Goal: Task Accomplishment & Management: Complete application form

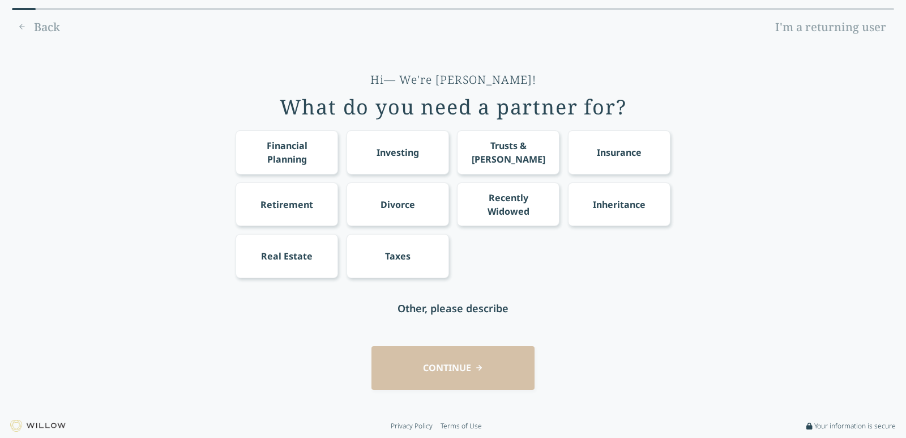
click at [280, 155] on div "Financial Planning" at bounding box center [287, 152] width 82 height 27
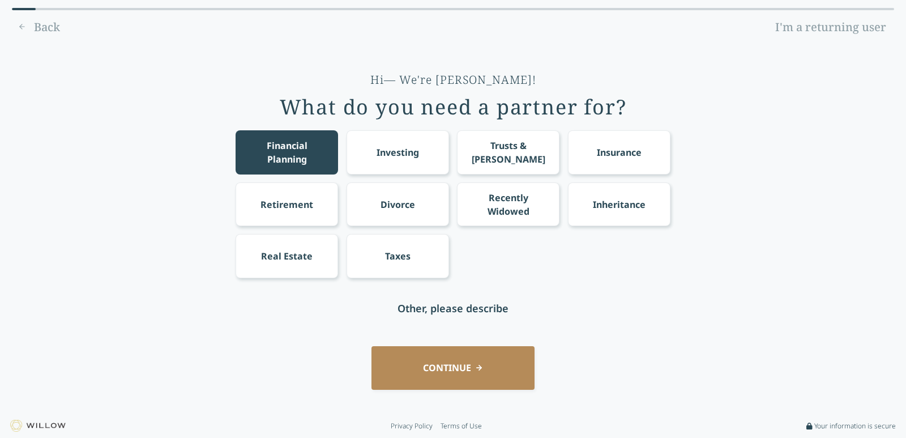
click at [447, 361] on button "CONTINUE" at bounding box center [452, 368] width 163 height 44
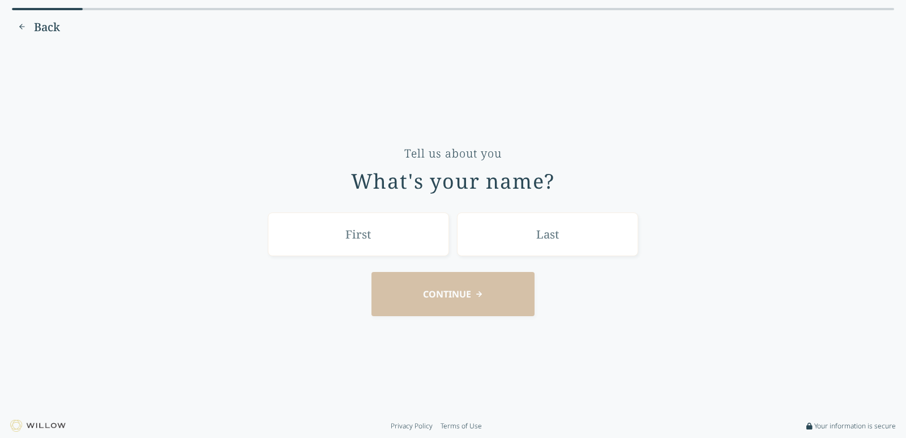
click at [41, 21] on span "Back" at bounding box center [47, 27] width 26 height 16
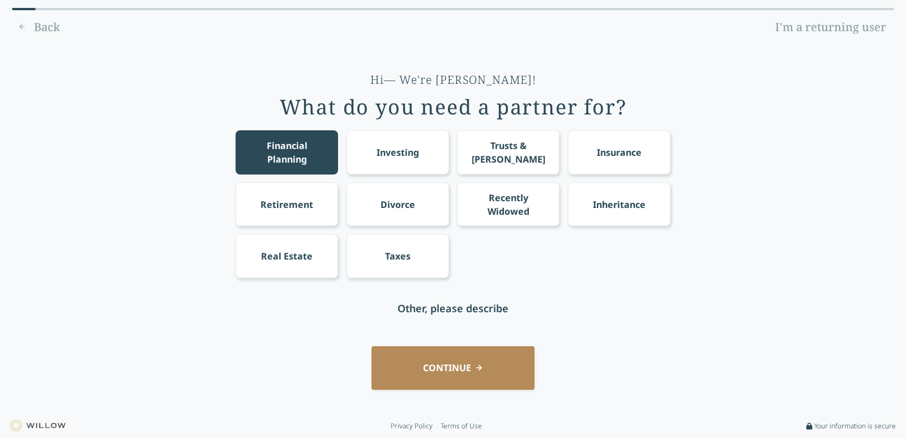
click at [385, 142] on div "Investing" at bounding box center [398, 152] width 102 height 44
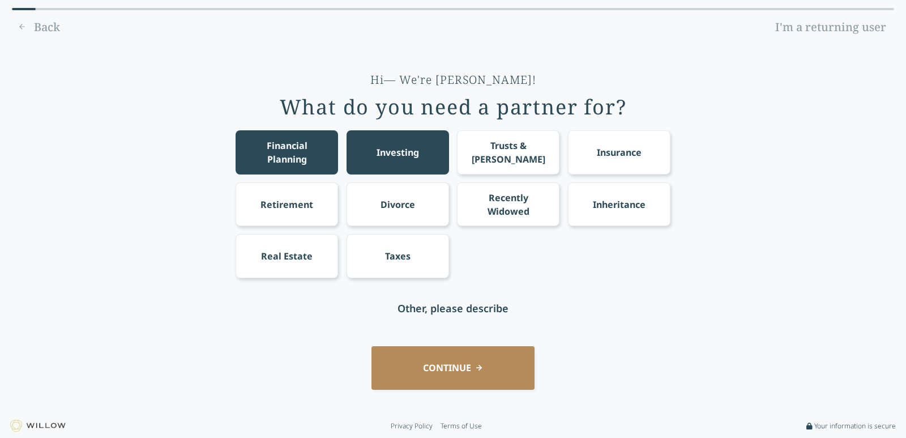
click at [471, 361] on button "CONTINUE" at bounding box center [452, 368] width 163 height 44
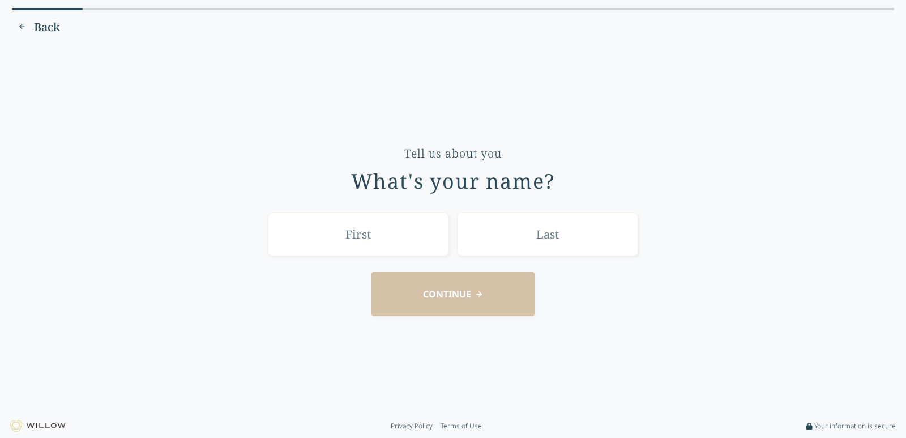
click at [425, 237] on input "text" at bounding box center [358, 234] width 181 height 44
type input "e"
type input "[PERSON_NAME]"
click at [539, 246] on input "text" at bounding box center [547, 234] width 181 height 44
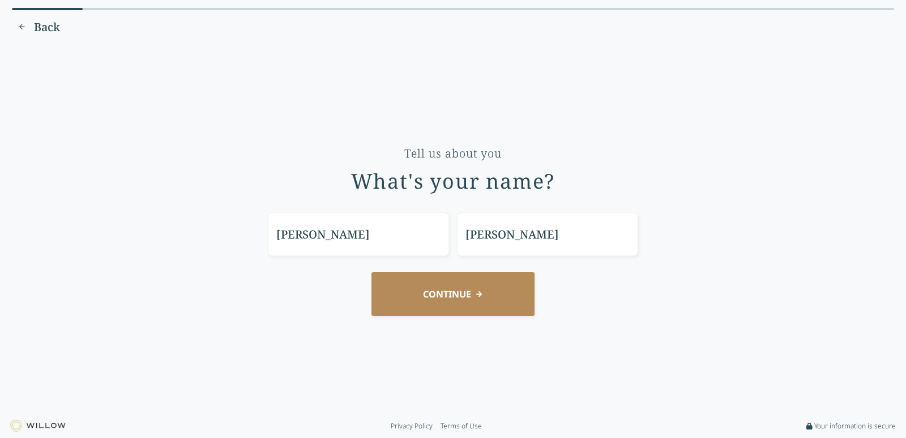
type input "[PERSON_NAME]"
click at [455, 294] on button "CONTINUE" at bounding box center [452, 294] width 163 height 44
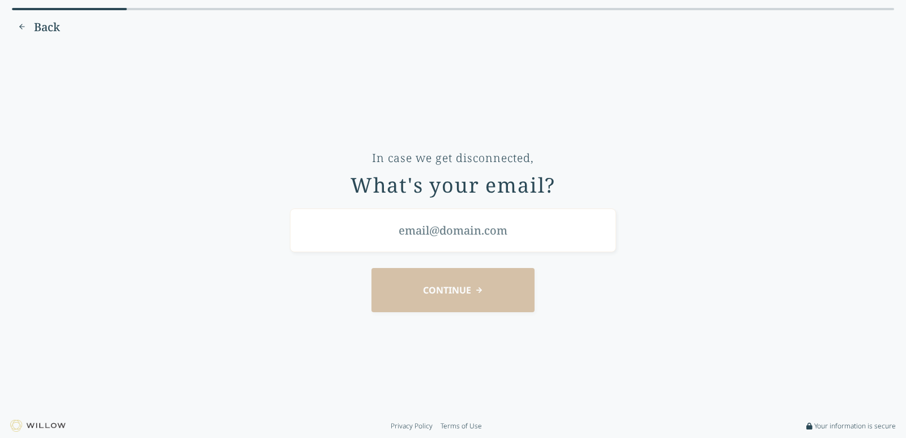
click at [476, 233] on input "email" at bounding box center [453, 230] width 326 height 44
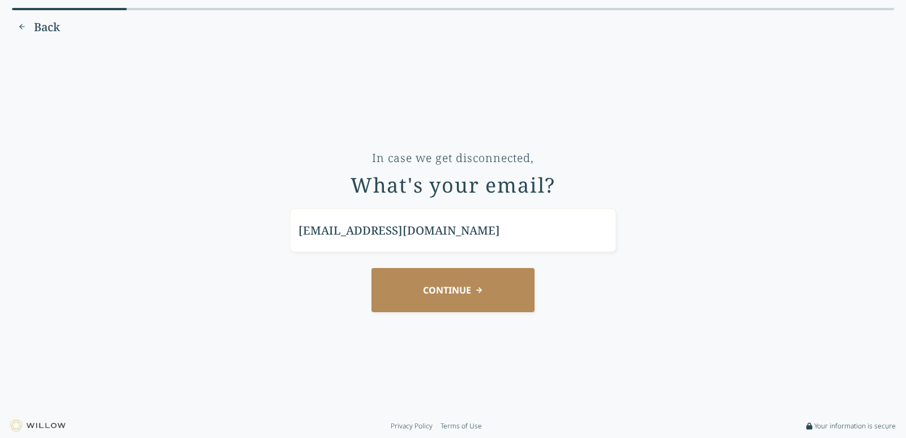
type input "[EMAIL_ADDRESS][DOMAIN_NAME]"
click at [371, 268] on button "CONTINUE" at bounding box center [452, 290] width 163 height 44
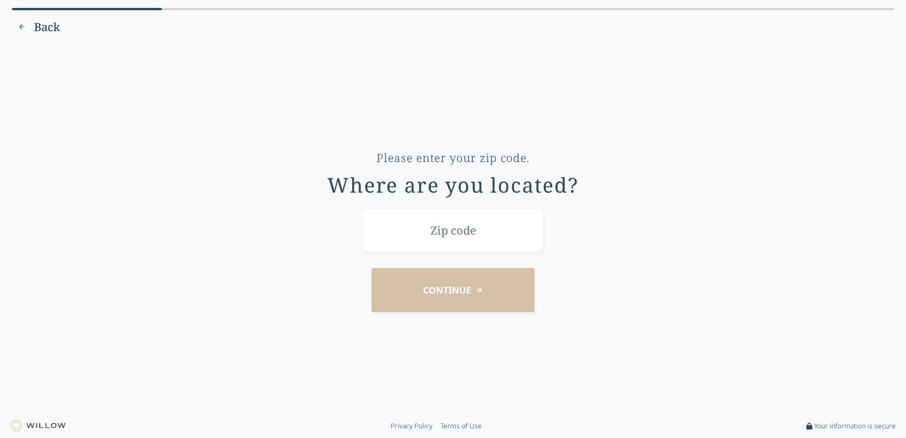
click at [471, 233] on input "text" at bounding box center [452, 230] width 181 height 44
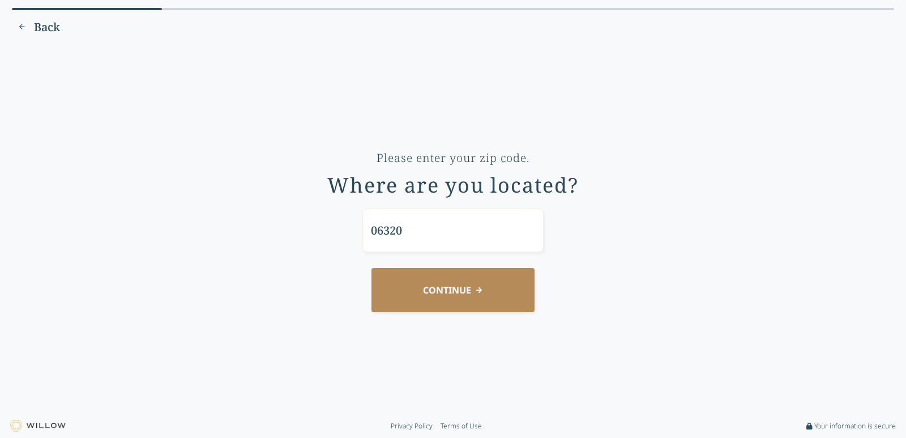
type input "06320"
click at [371, 268] on button "CONTINUE" at bounding box center [452, 290] width 163 height 44
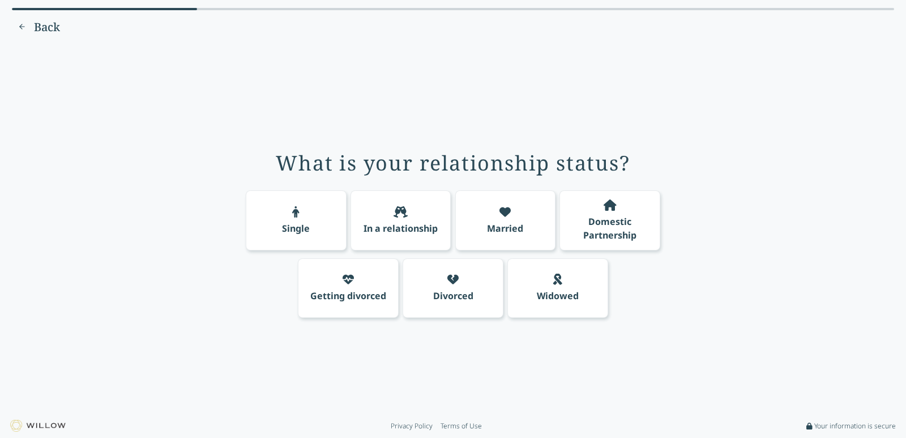
click at [398, 213] on icon at bounding box center [401, 211] width 14 height 11
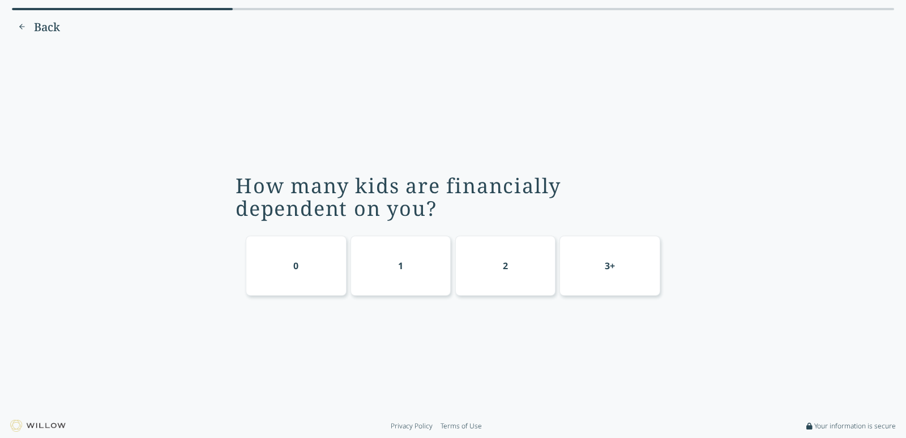
click at [368, 271] on div "1" at bounding box center [401, 266] width 101 height 60
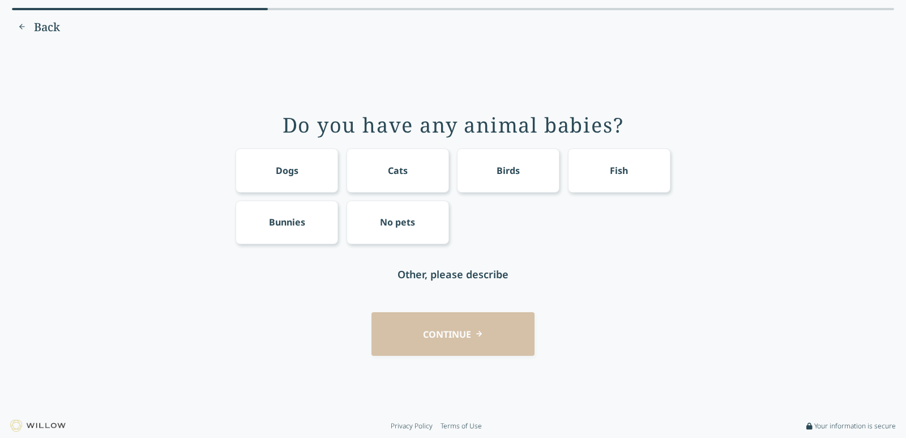
click at [412, 222] on div "No pets" at bounding box center [397, 222] width 35 height 14
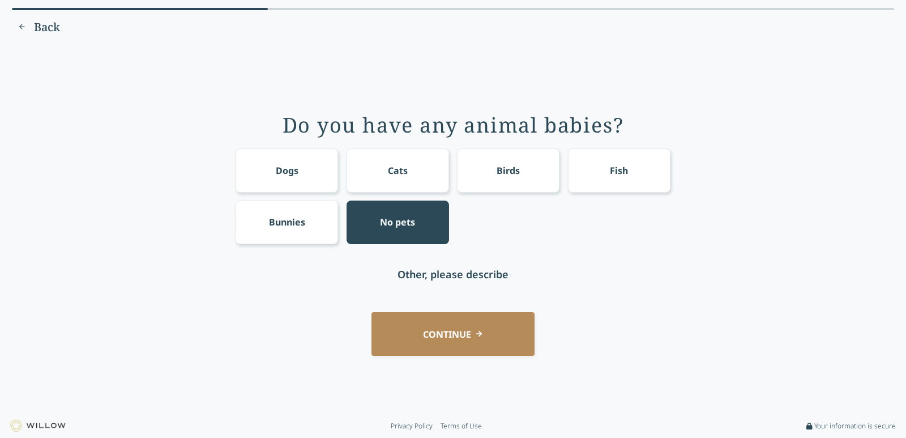
click at [451, 326] on button "CONTINUE" at bounding box center [452, 334] width 163 height 44
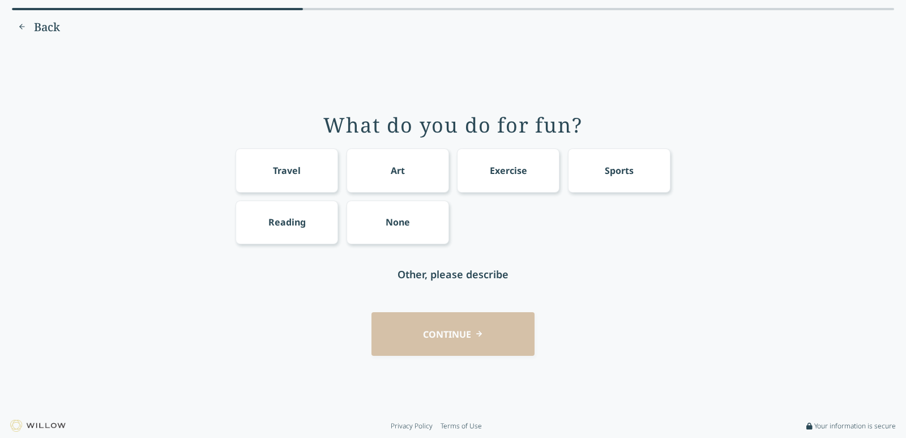
click at [405, 215] on div "None" at bounding box center [398, 222] width 102 height 44
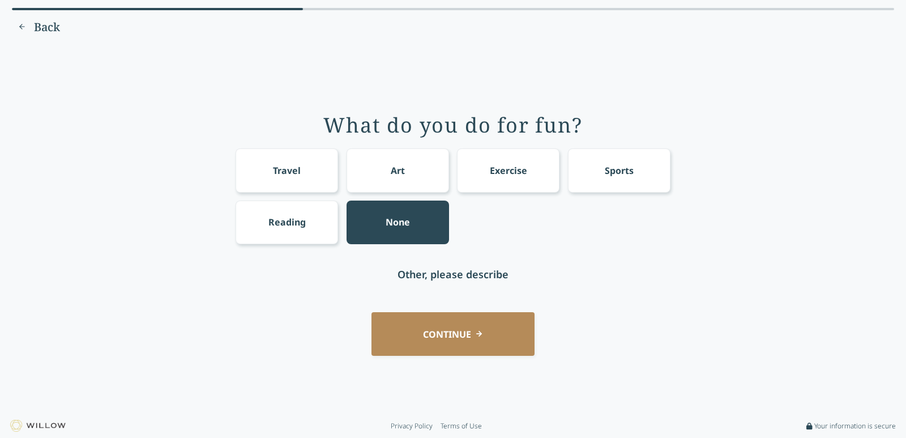
click at [432, 340] on button "CONTINUE" at bounding box center [452, 334] width 163 height 44
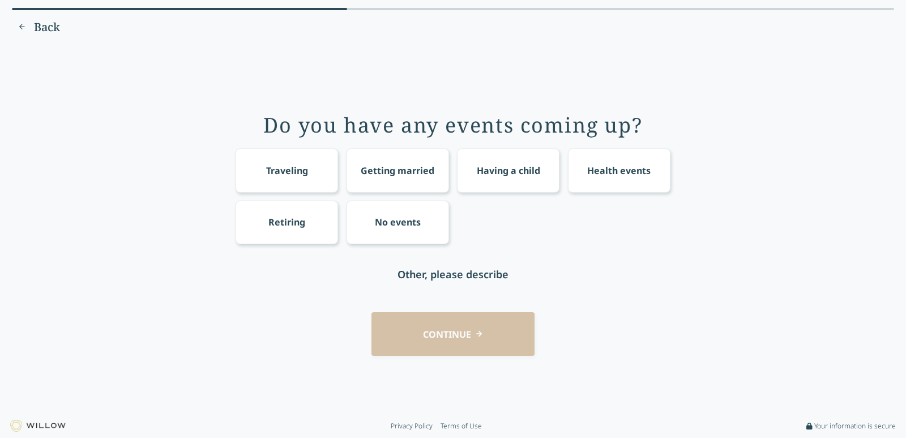
click at [518, 147] on div "Do you have any events coming up? Traveling Getting married Having a child Heal…" at bounding box center [453, 201] width 435 height 190
click at [516, 160] on div "Having a child" at bounding box center [508, 170] width 102 height 44
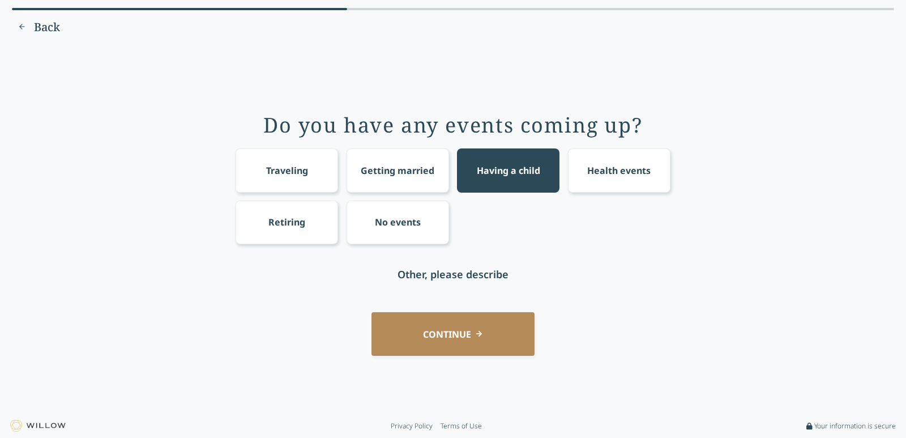
click at [476, 338] on button "CONTINUE" at bounding box center [452, 334] width 163 height 44
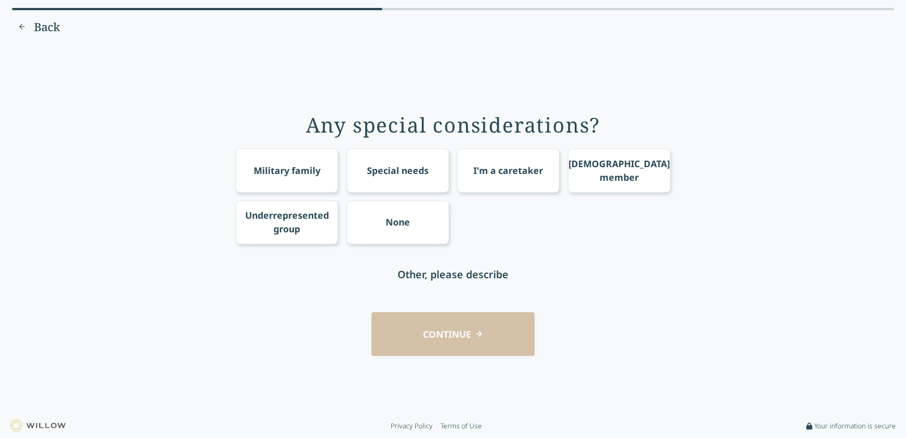
click at [390, 227] on div "None" at bounding box center [398, 222] width 24 height 14
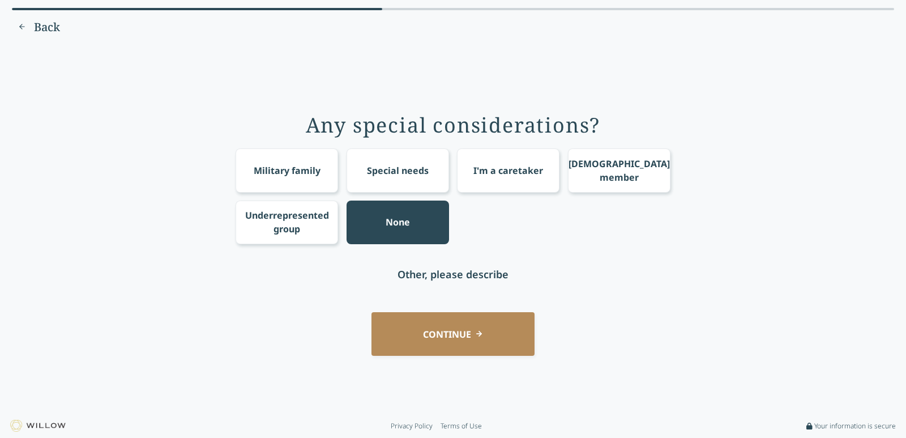
click at [455, 331] on button "CONTINUE" at bounding box center [452, 334] width 163 height 44
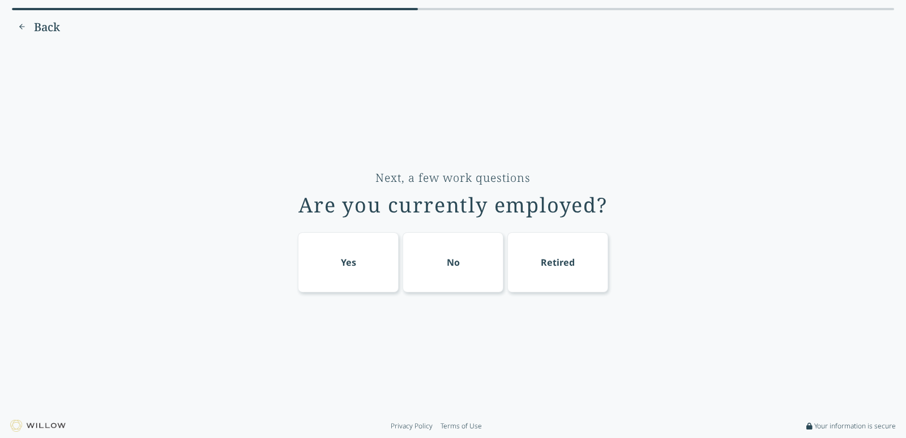
click at [349, 263] on div "Yes" at bounding box center [348, 262] width 15 height 14
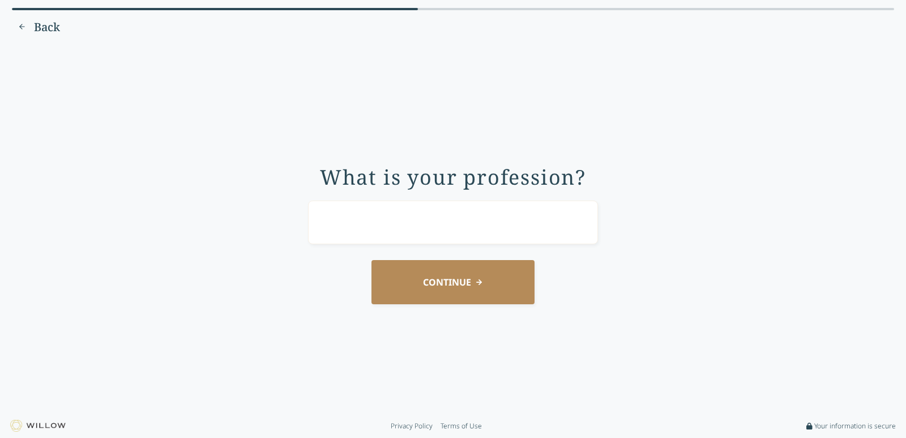
click at [443, 236] on input "text" at bounding box center [453, 222] width 290 height 44
type input "parts consultant"
click at [371, 260] on button "CONTINUE" at bounding box center [452, 282] width 163 height 44
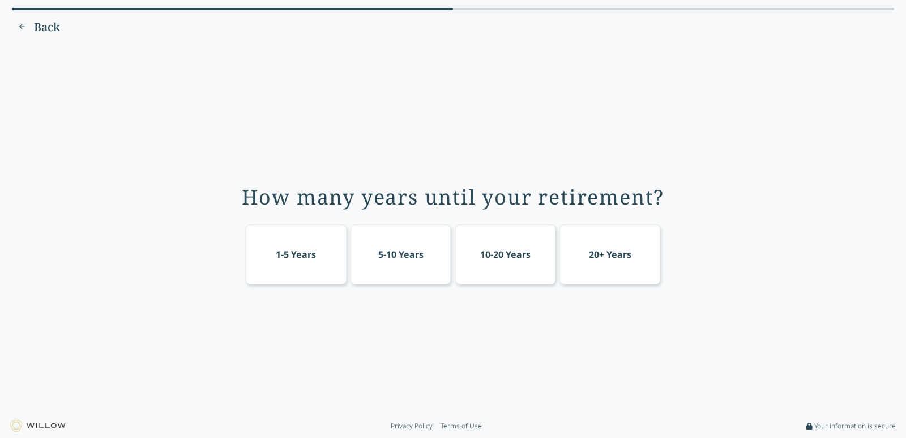
click at [603, 245] on div "20+ Years" at bounding box center [609, 254] width 101 height 60
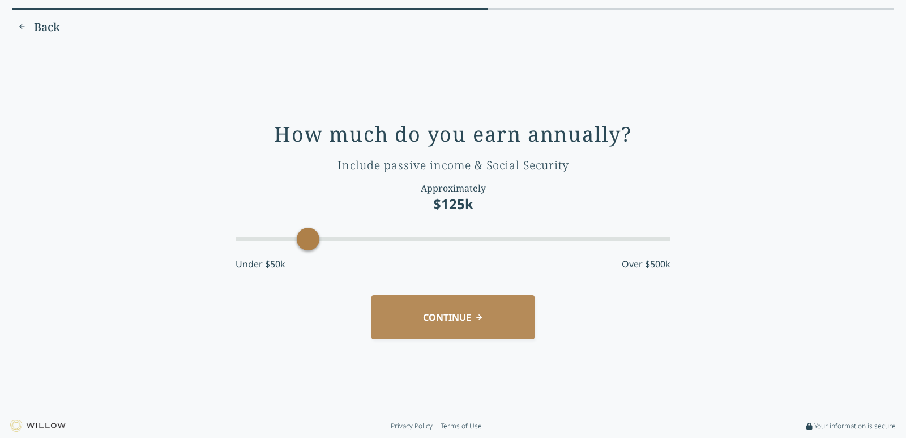
drag, startPoint x: 334, startPoint y: 246, endPoint x: 312, endPoint y: 242, distance: 21.9
click at [312, 242] on div "Accessibility label" at bounding box center [308, 239] width 23 height 23
drag, startPoint x: 313, startPoint y: 242, endPoint x: 227, endPoint y: 250, distance: 86.4
click at [227, 249] on div "How much do you earn annually? Include passive income & Social Security Approxi…" at bounding box center [453, 229] width 874 height 354
click at [429, 303] on button "CONTINUE" at bounding box center [452, 317] width 163 height 44
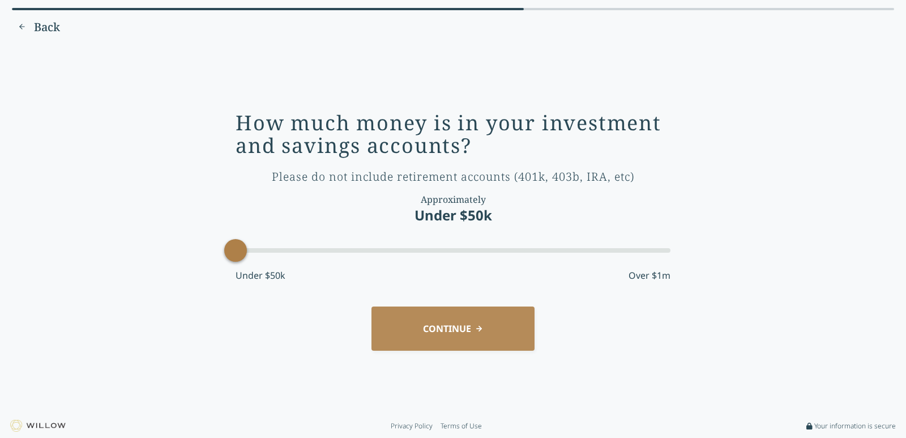
drag, startPoint x: 282, startPoint y: 246, endPoint x: 114, endPoint y: 242, distance: 167.7
click at [114, 242] on div "How much money is in your investment and savings accounts? Please do not includ…" at bounding box center [453, 229] width 874 height 354
click at [463, 328] on button "CONTINUE" at bounding box center [452, 328] width 163 height 44
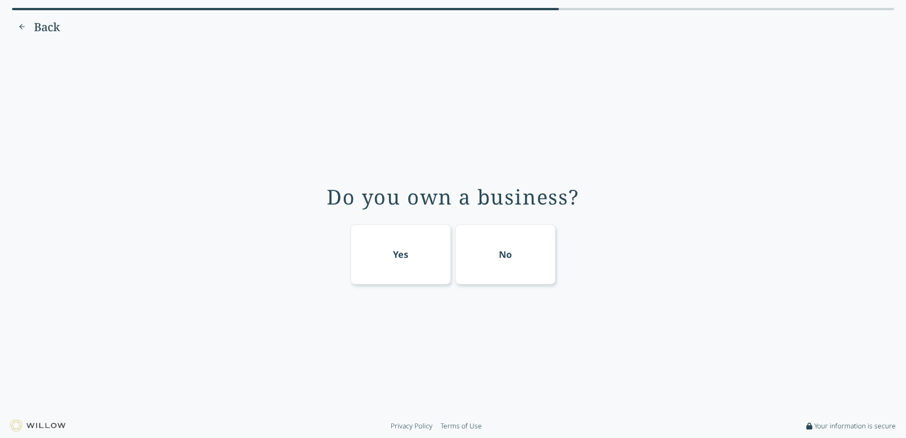
click at [493, 243] on div "No" at bounding box center [505, 254] width 101 height 60
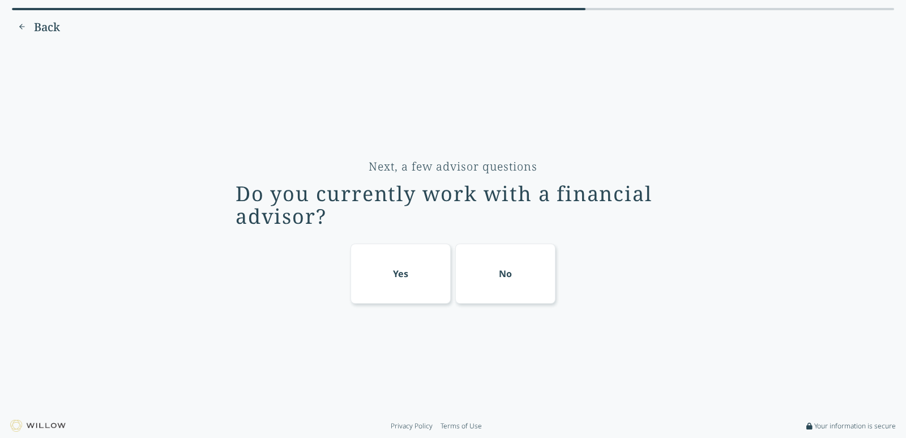
click at [488, 276] on div "No" at bounding box center [505, 273] width 101 height 60
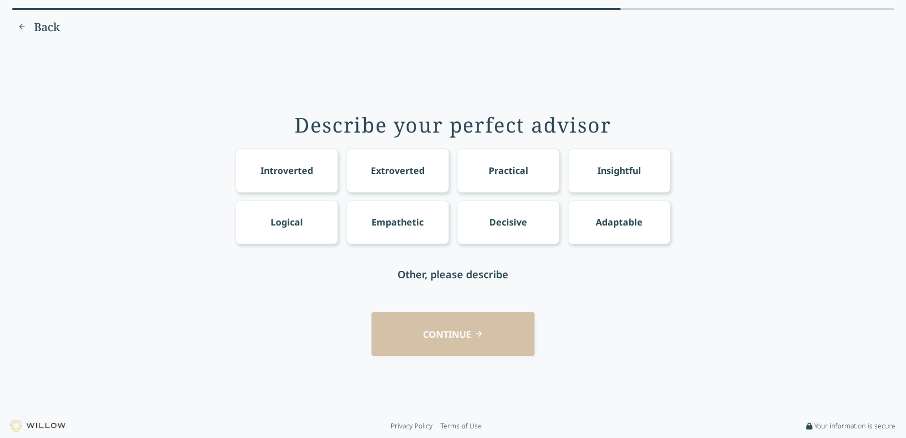
click at [410, 172] on div "Extroverted" at bounding box center [398, 171] width 54 height 14
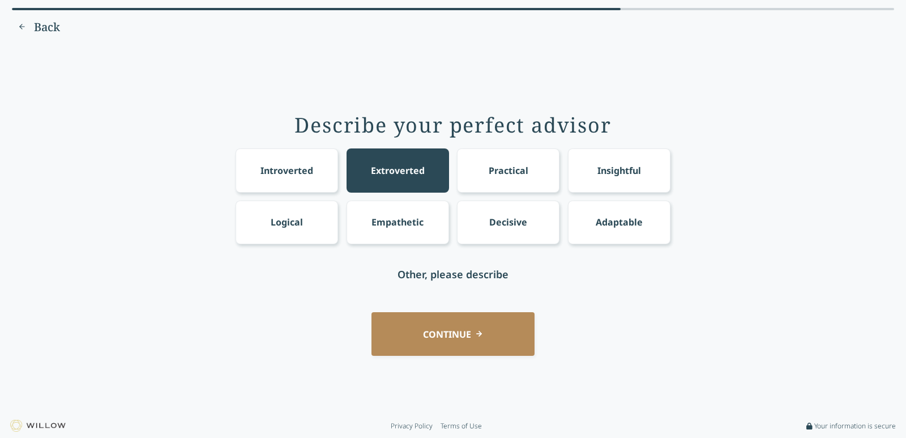
click at [385, 230] on div "Empathetic" at bounding box center [398, 222] width 102 height 44
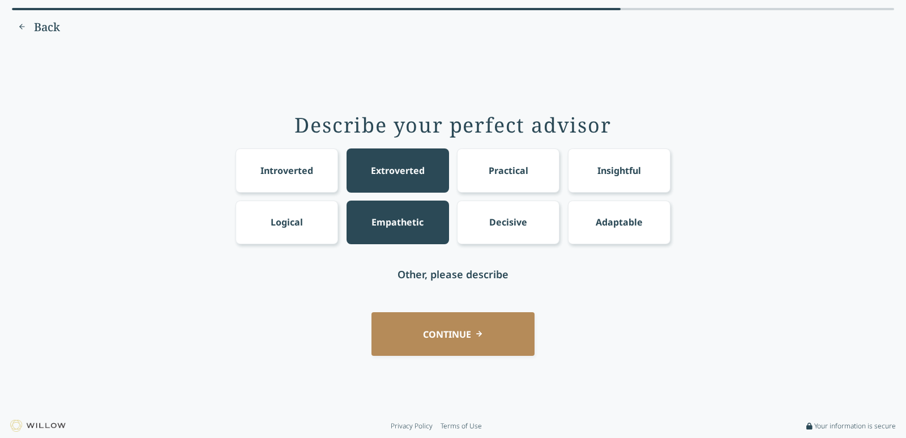
click at [309, 221] on div "Logical" at bounding box center [287, 222] width 102 height 44
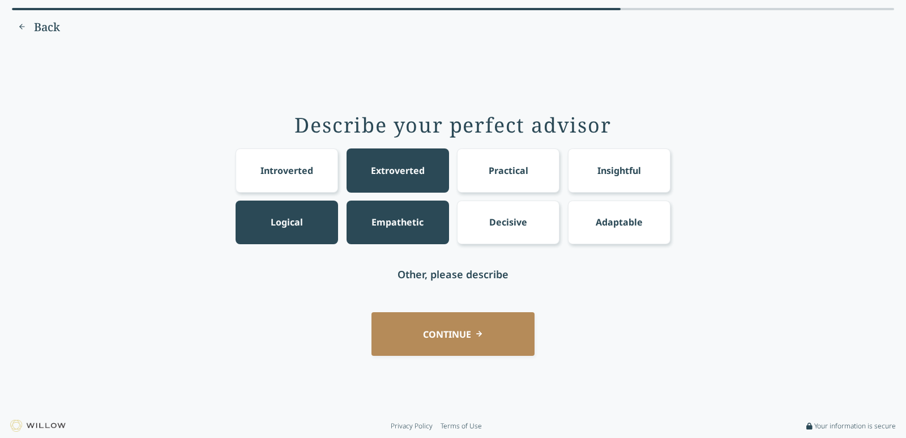
click at [620, 181] on div "Insightful" at bounding box center [619, 170] width 102 height 44
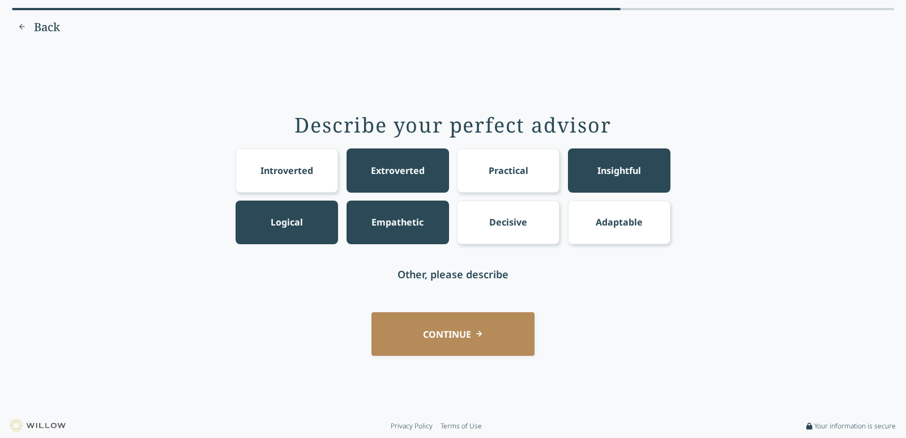
click at [461, 332] on button "CONTINUE" at bounding box center [452, 334] width 163 height 44
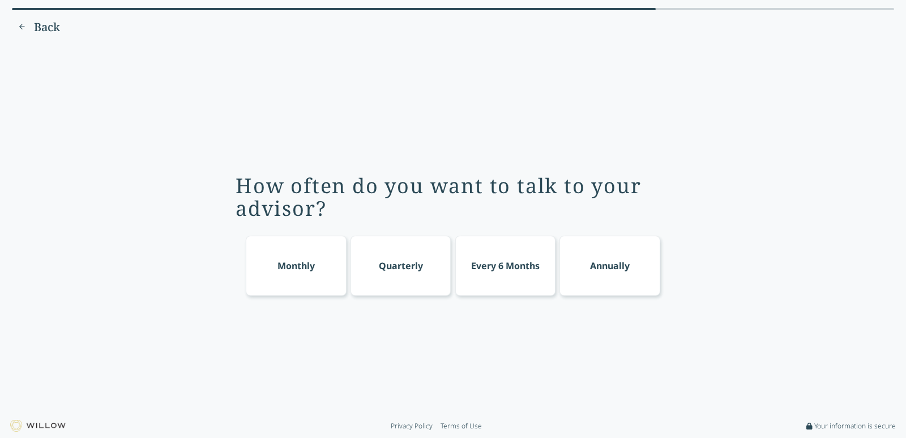
click at [299, 275] on div "Monthly" at bounding box center [296, 266] width 101 height 60
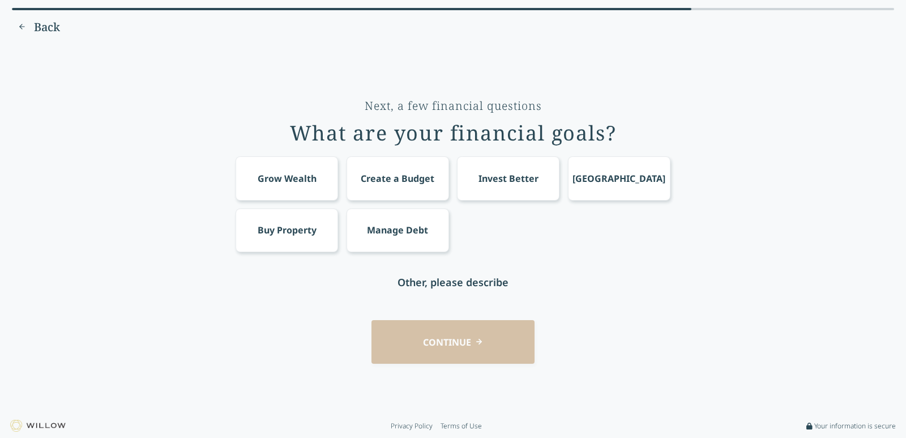
click at [368, 180] on div "Create a Budget" at bounding box center [398, 179] width 74 height 14
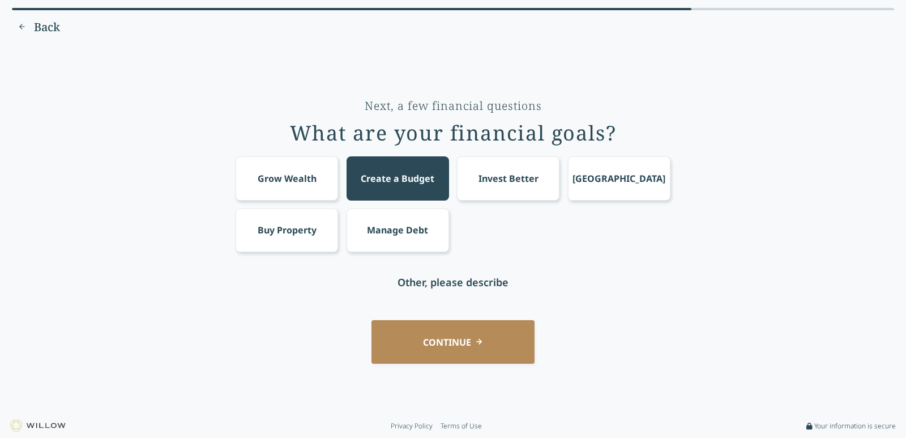
click at [420, 229] on div "Manage Debt" at bounding box center [397, 230] width 61 height 14
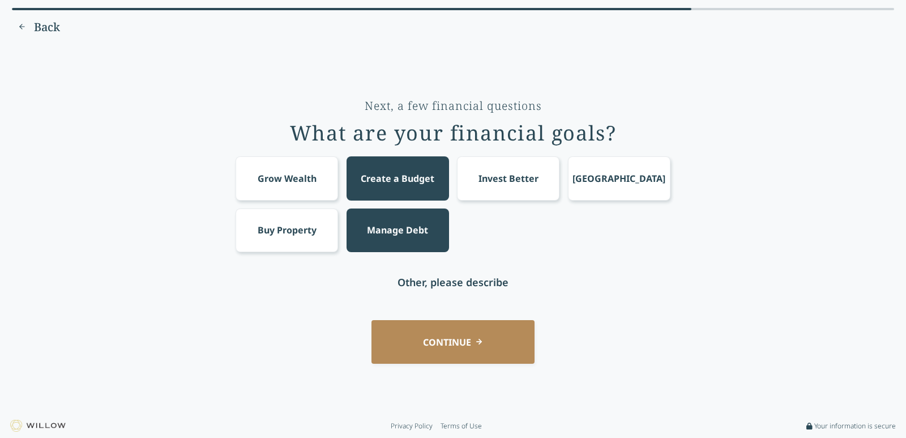
click at [497, 177] on div "Invest Better" at bounding box center [508, 179] width 60 height 14
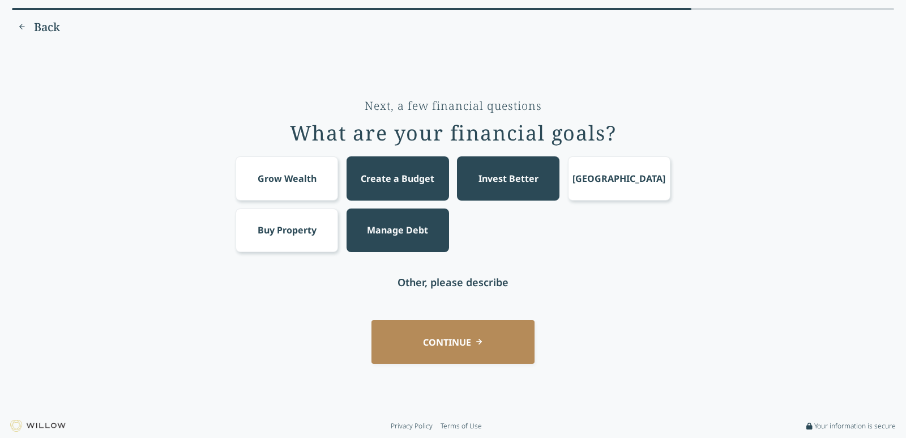
click at [433, 349] on button "CONTINUE" at bounding box center [452, 342] width 163 height 44
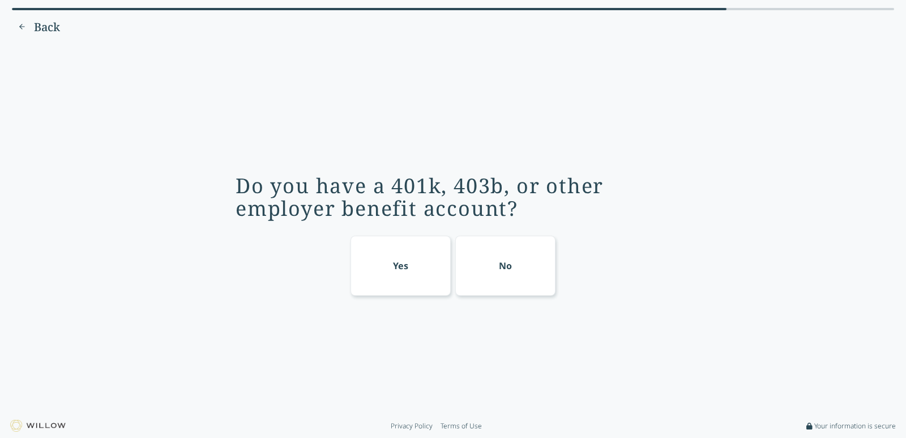
click at [485, 286] on div "No" at bounding box center [505, 266] width 101 height 60
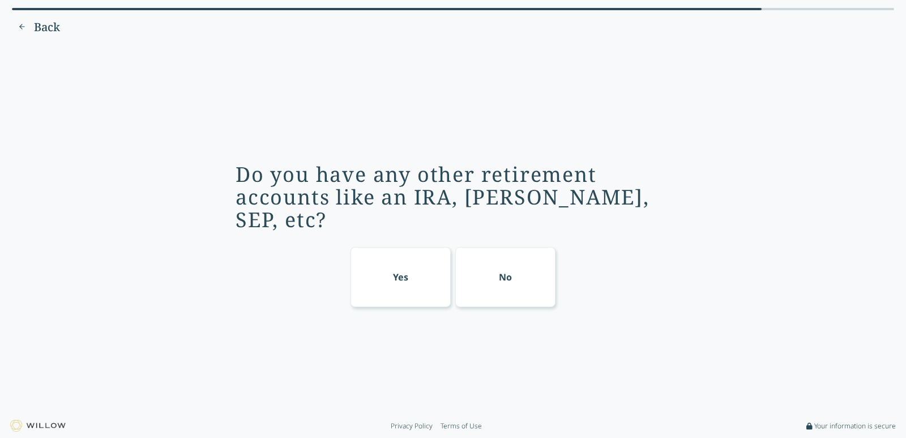
click at [487, 279] on div "No" at bounding box center [505, 277] width 101 height 60
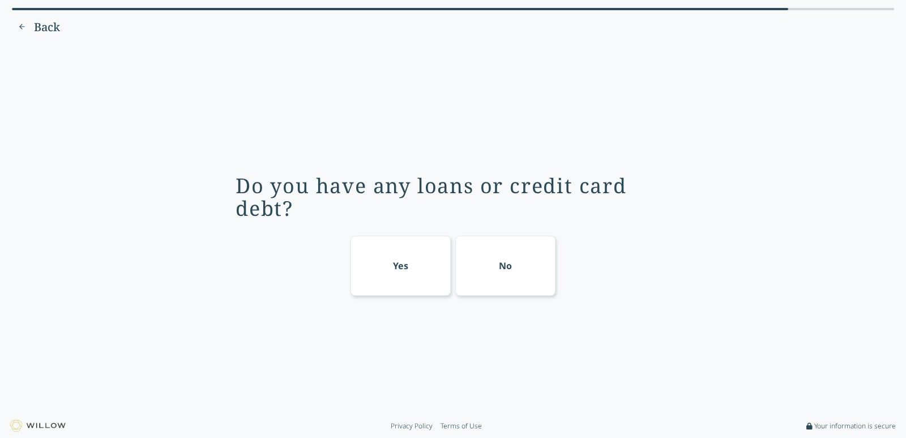
click at [407, 270] on div "Yes" at bounding box center [400, 266] width 15 height 14
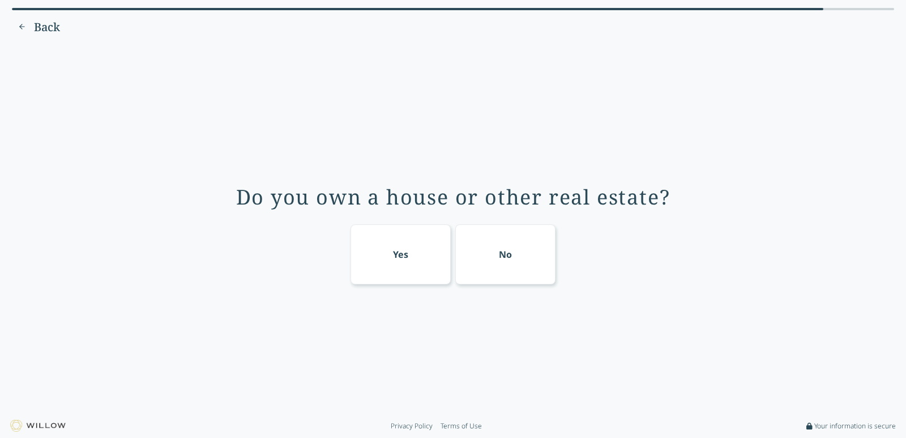
click at [523, 268] on div "No" at bounding box center [505, 254] width 101 height 60
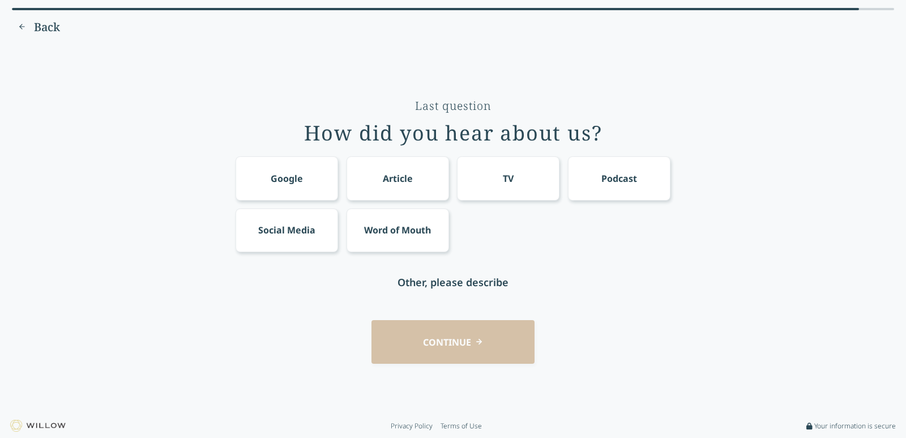
click at [304, 186] on div "Google" at bounding box center [287, 178] width 102 height 44
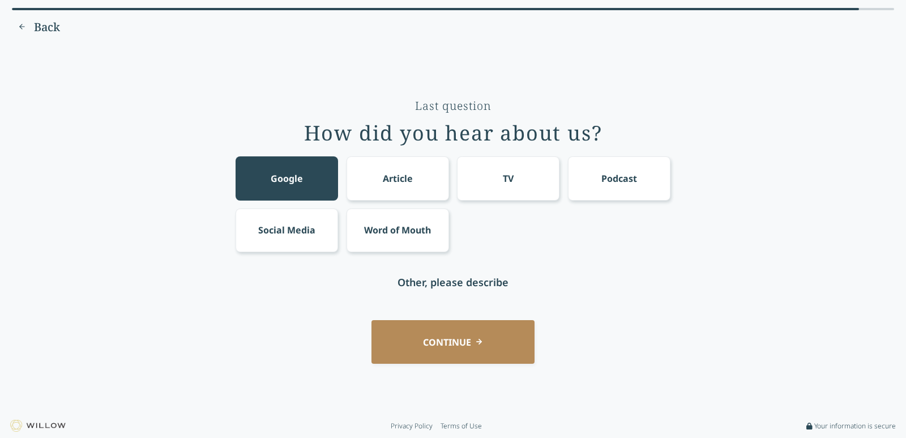
click at [437, 337] on button "CONTINUE" at bounding box center [452, 342] width 163 height 44
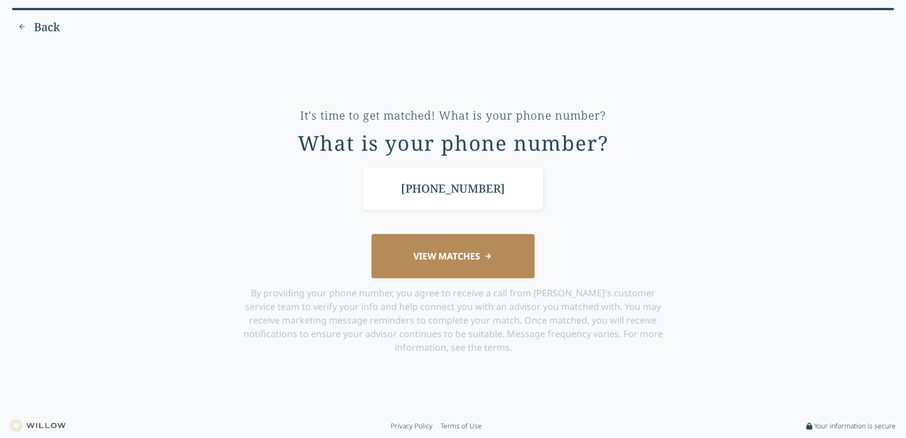
type input "[PHONE_NUMBER]"
click at [371, 234] on button "VIEW MATCHES" at bounding box center [452, 256] width 163 height 44
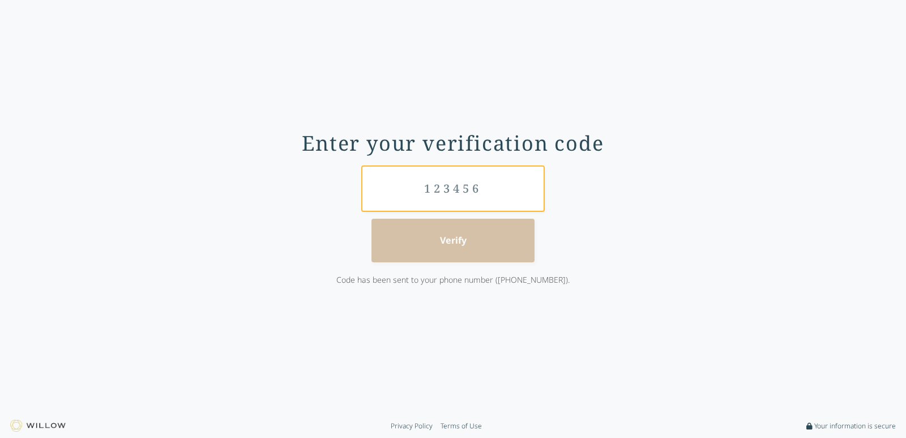
click at [481, 189] on input "text" at bounding box center [452, 188] width 181 height 44
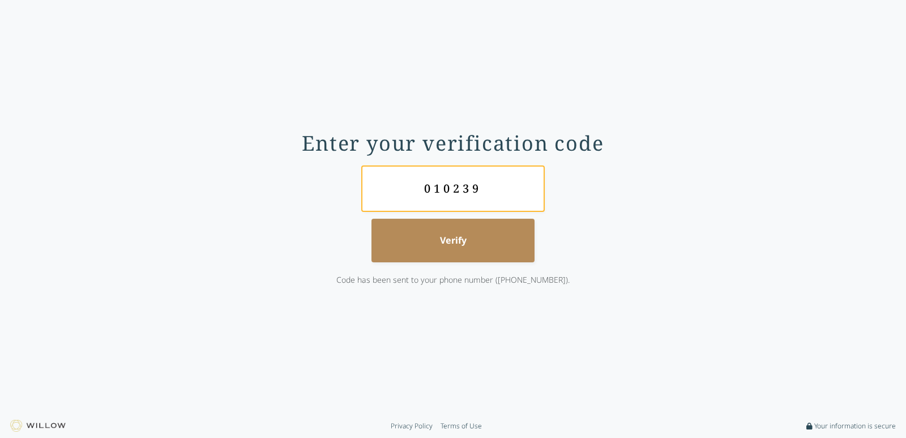
type input "010239"
click at [371, 219] on button "Verify" at bounding box center [452, 241] width 163 height 44
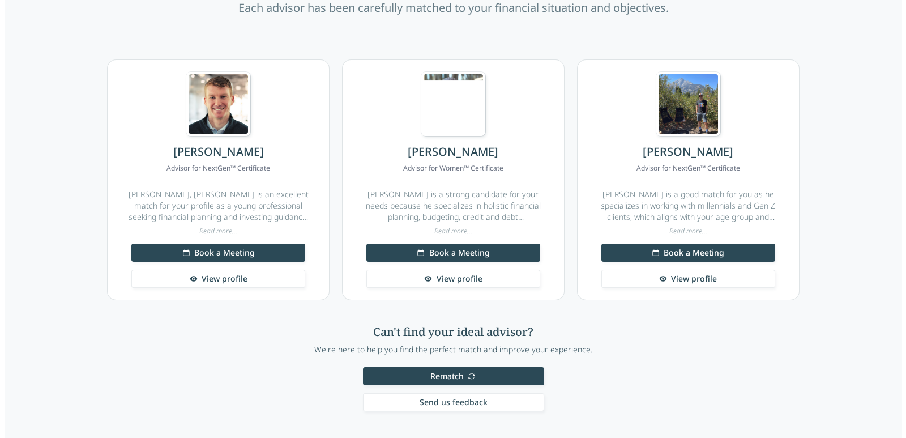
scroll to position [157, 0]
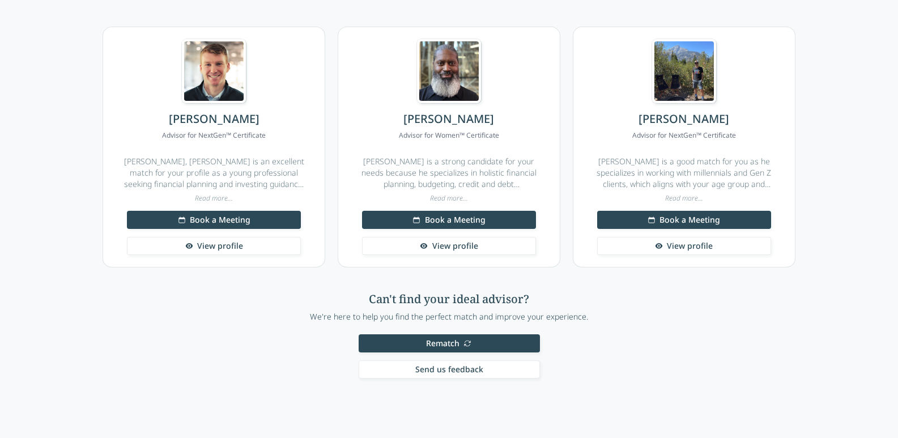
click at [455, 340] on span "Rematch" at bounding box center [442, 342] width 33 height 11
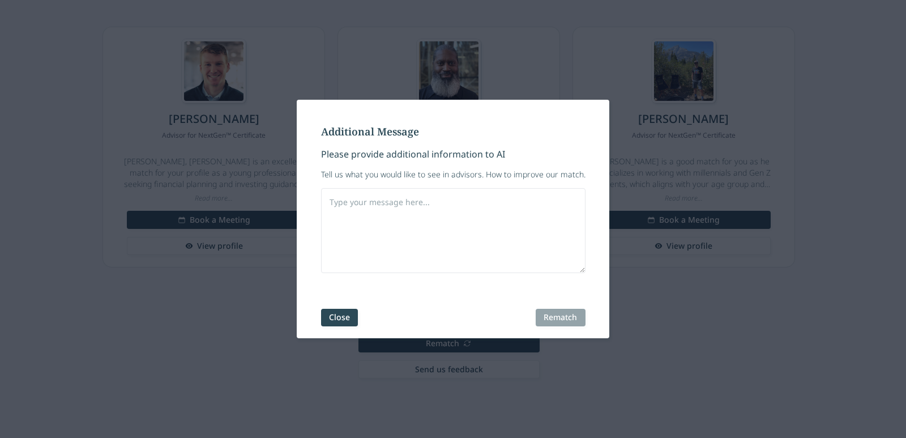
click at [394, 208] on textarea at bounding box center [453, 230] width 264 height 85
type textarea "[DEMOGRAPHIC_DATA]"
click at [536, 311] on button "Rematch" at bounding box center [560, 318] width 49 height 18
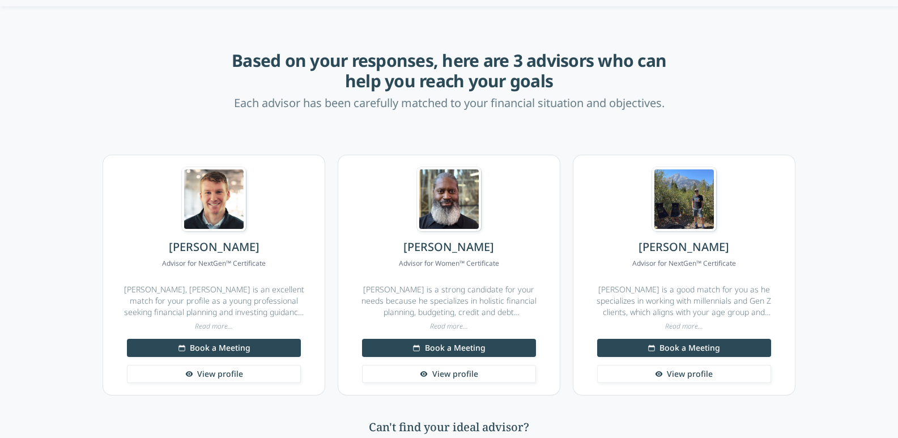
scroll to position [57, 0]
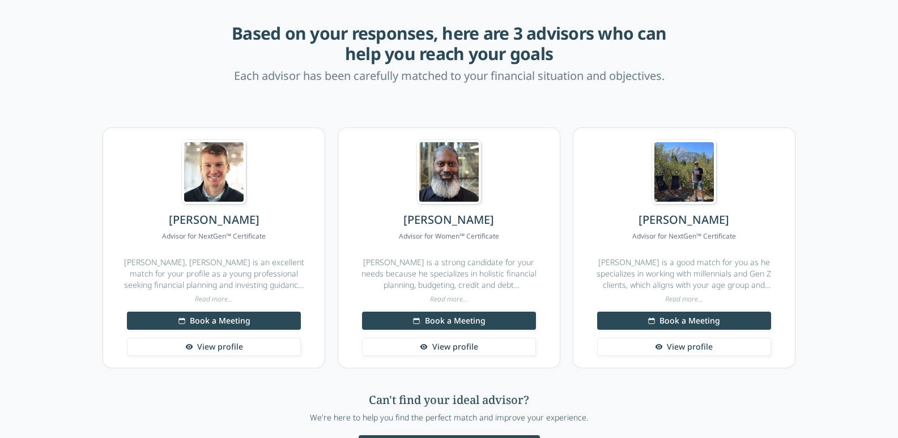
click at [212, 351] on span "View profile" at bounding box center [220, 346] width 46 height 11
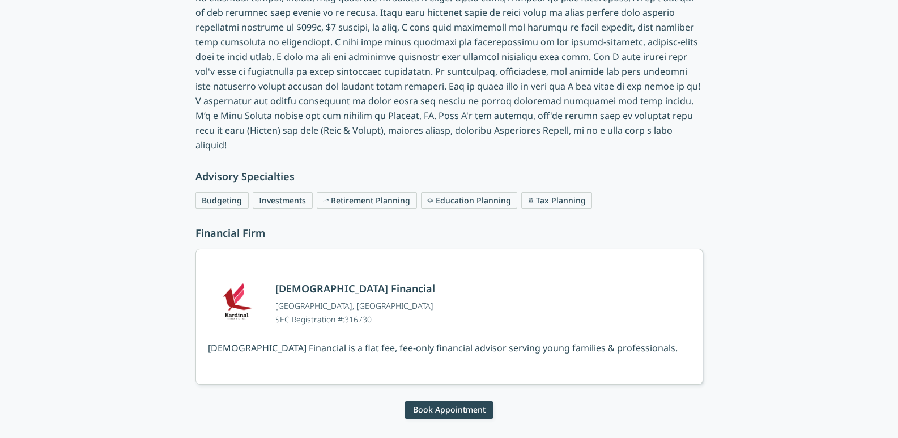
scroll to position [467, 0]
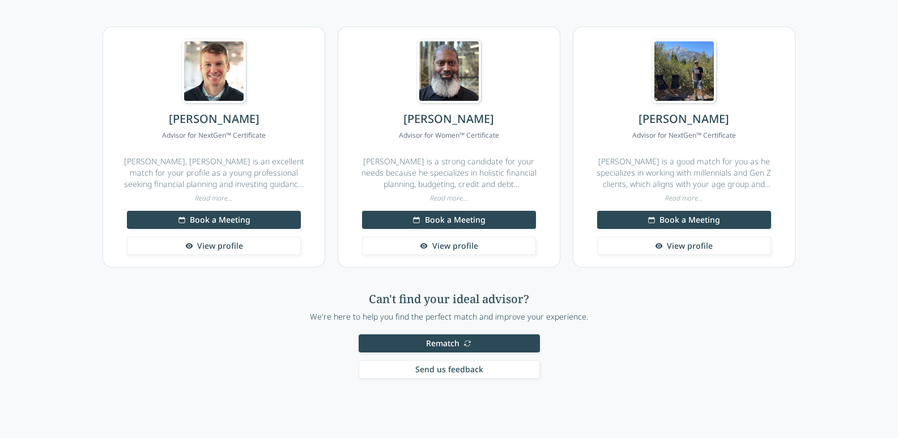
scroll to position [57, 0]
